Goal: Check status: Check status

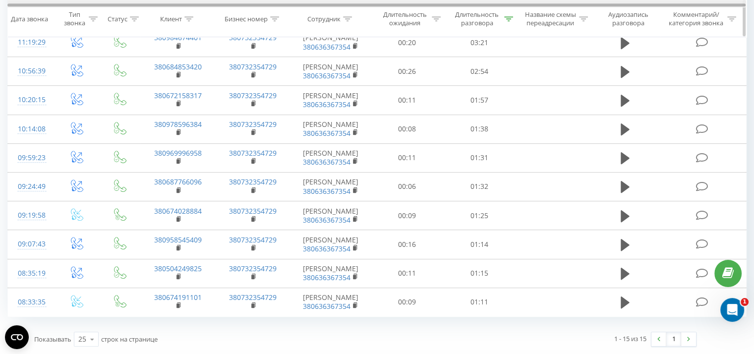
scroll to position [714, 0]
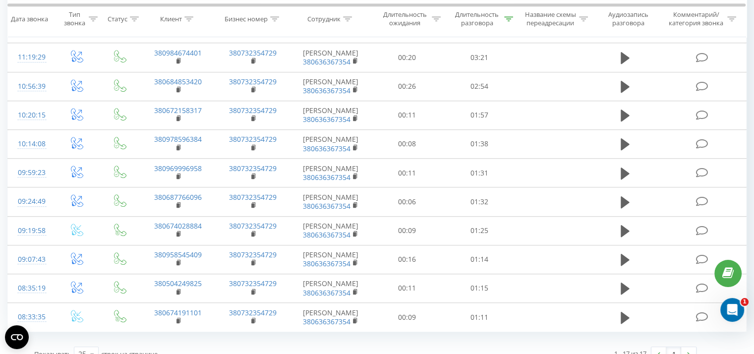
scroll to position [787, 0]
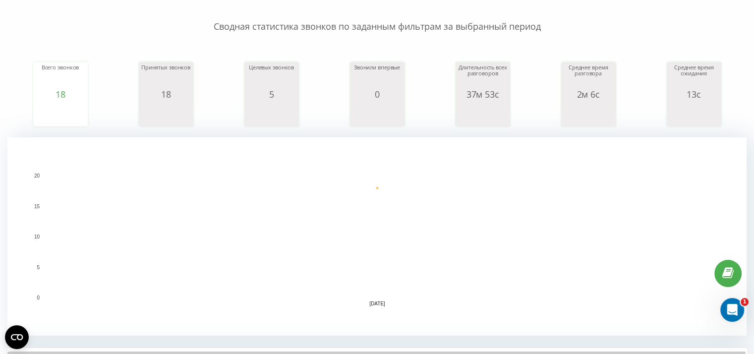
scroll to position [328, 0]
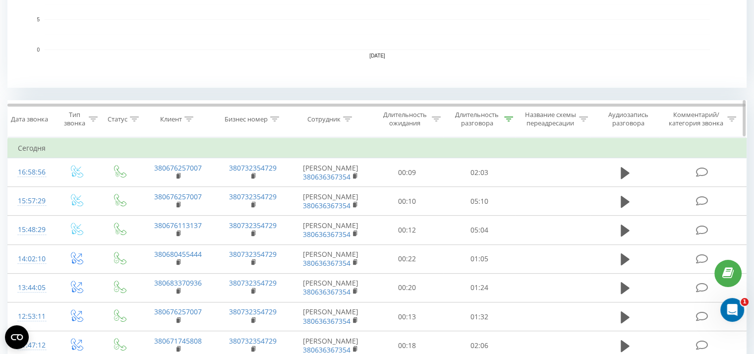
click at [507, 117] on icon at bounding box center [508, 119] width 9 height 5
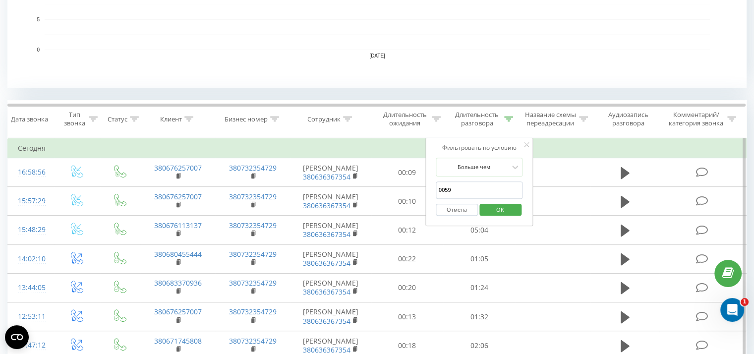
click at [464, 208] on button "Отмена" at bounding box center [457, 210] width 42 height 12
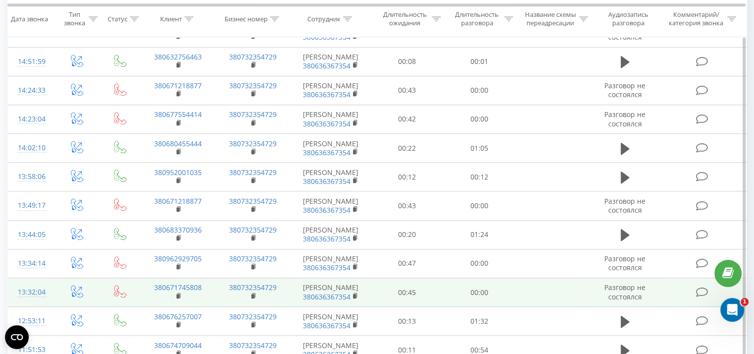
scroll to position [1063, 0]
